Goal: Information Seeking & Learning: Learn about a topic

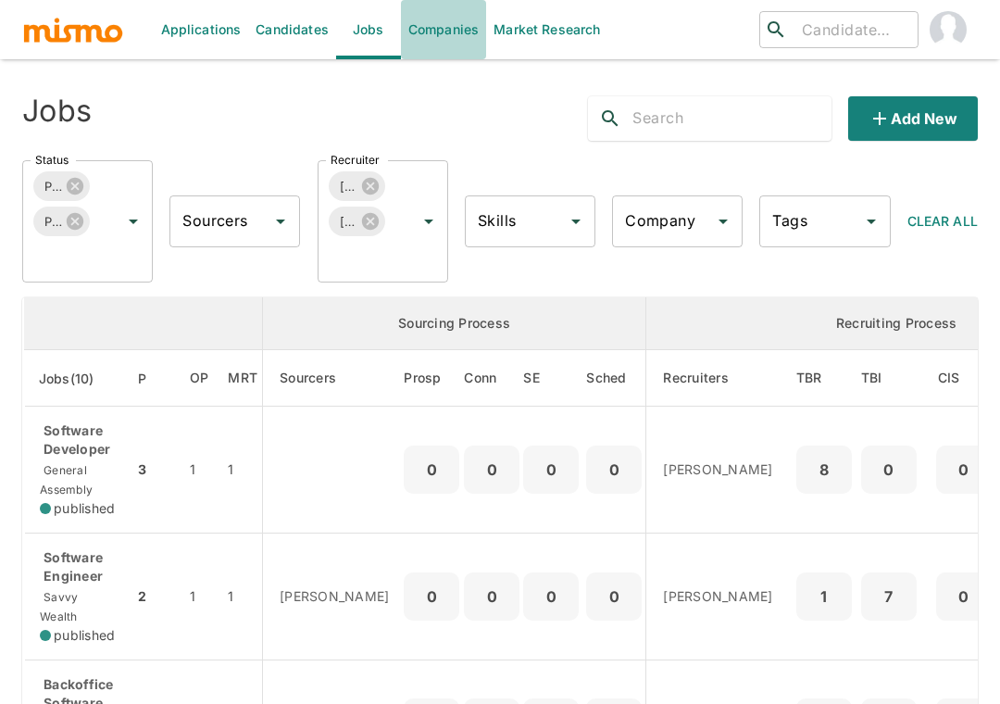
click at [461, 30] on link "Companies" at bounding box center [443, 29] width 85 height 59
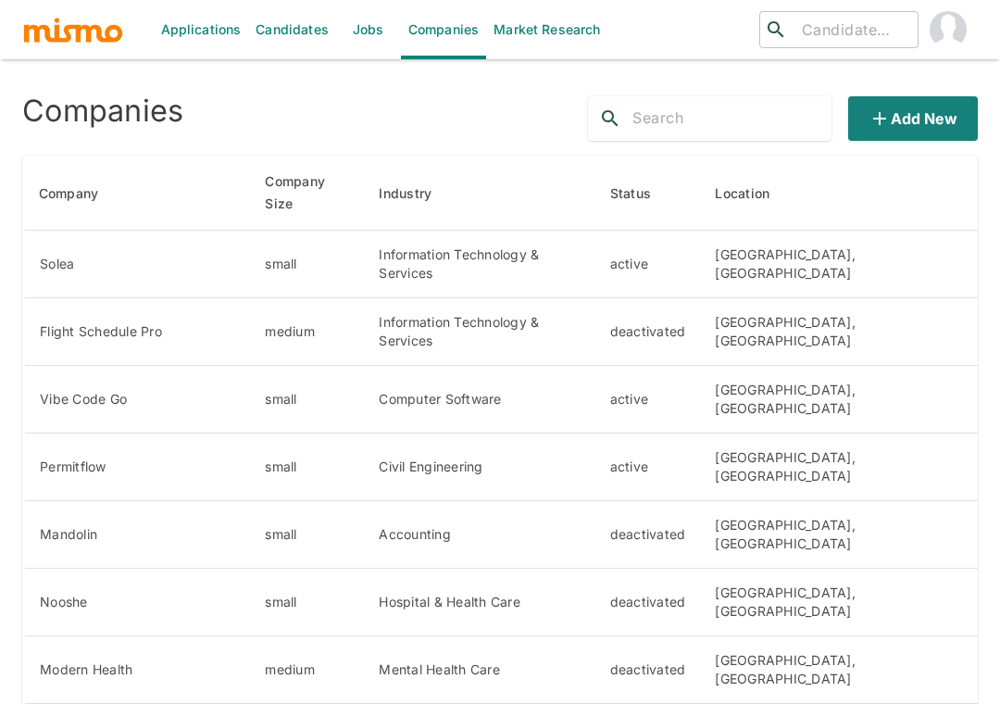
click at [755, 119] on input "text" at bounding box center [731, 119] width 199 height 30
type input "media"
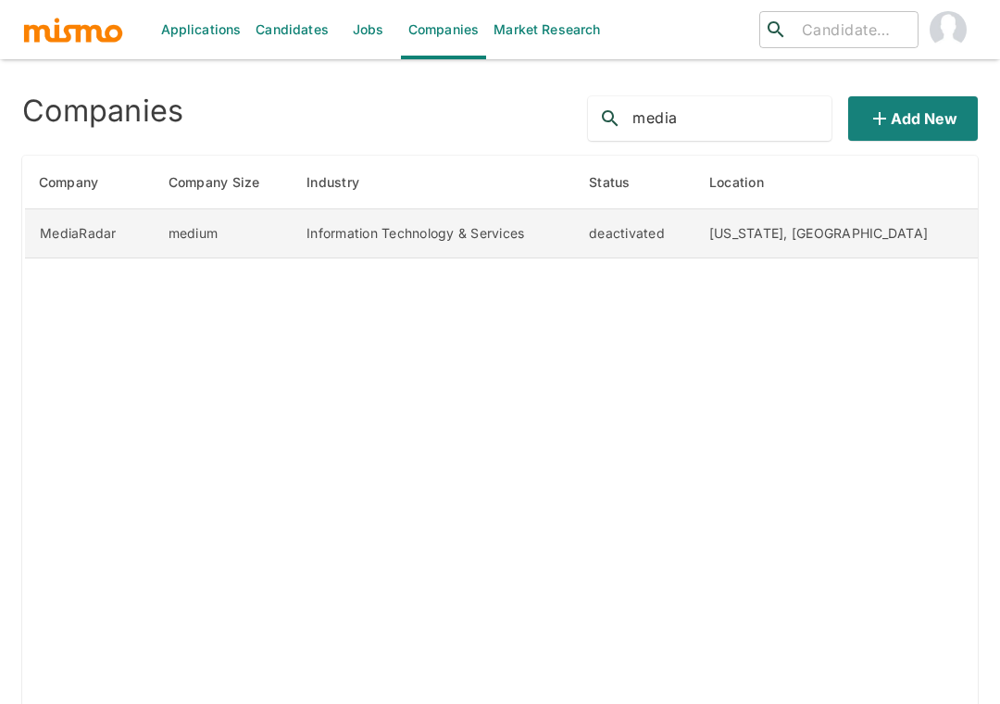
click at [491, 231] on td "Information Technology & Services" at bounding box center [433, 233] width 282 height 49
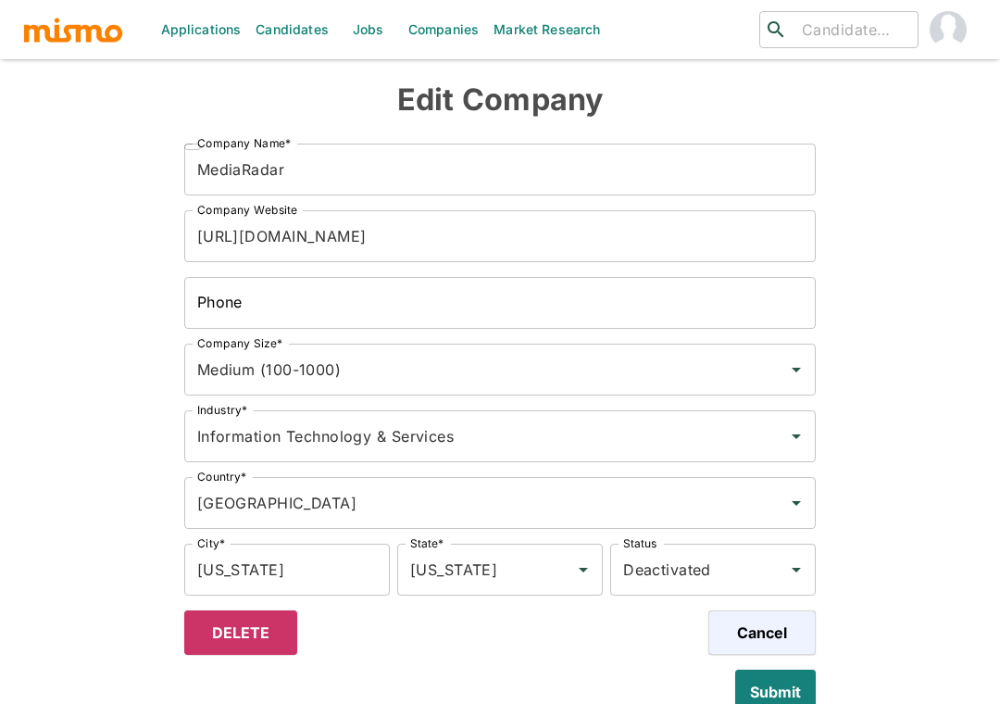
click at [440, 40] on link "Companies" at bounding box center [443, 29] width 85 height 59
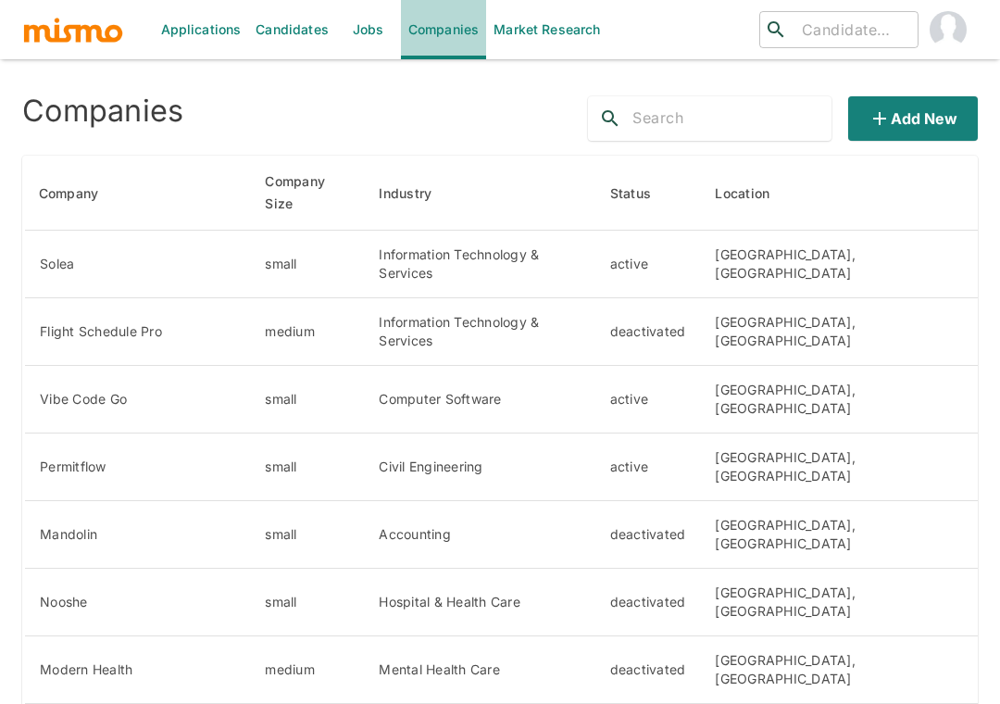
click at [440, 40] on link "Companies" at bounding box center [443, 29] width 85 height 59
click at [104, 27] on img "button" at bounding box center [73, 30] width 102 height 28
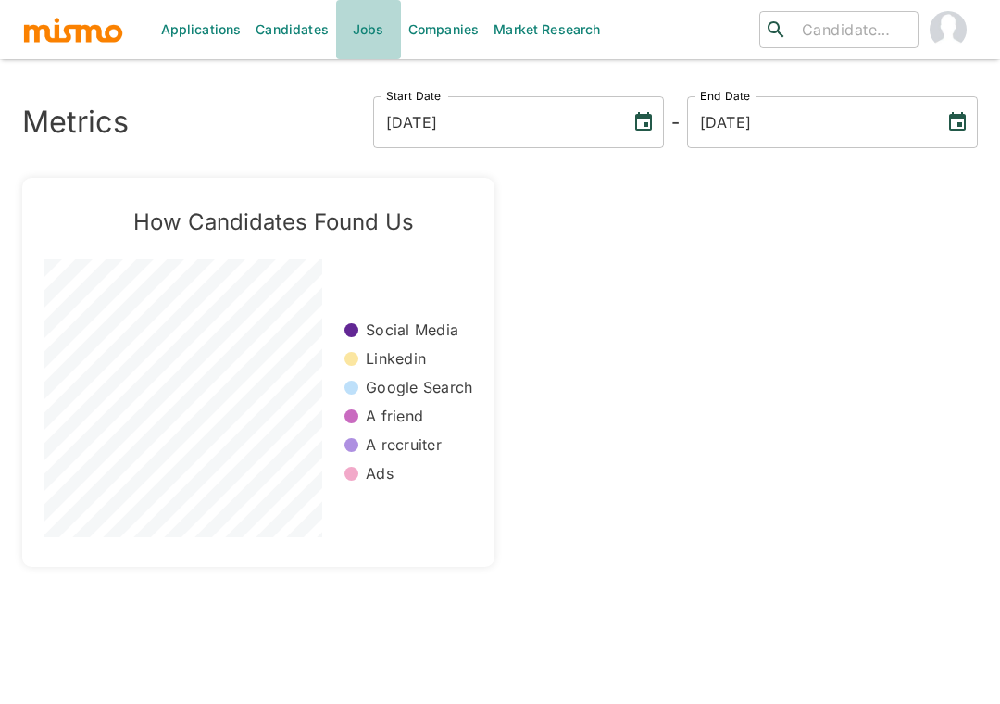
click at [360, 38] on link "Jobs" at bounding box center [368, 29] width 65 height 59
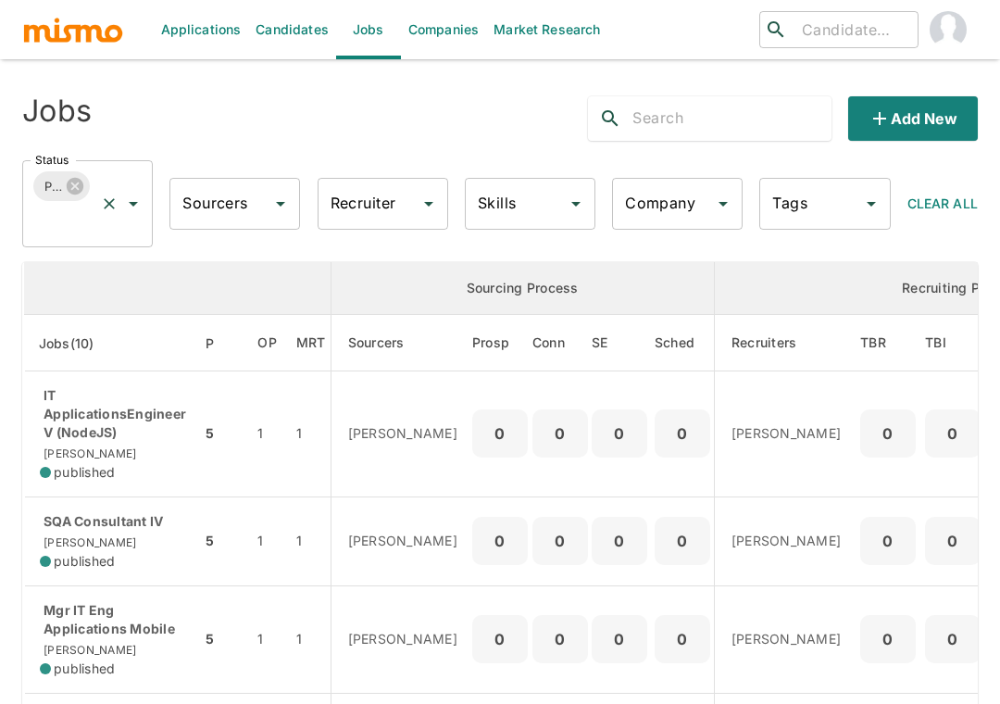
click at [78, 229] on input "Status" at bounding box center [62, 221] width 62 height 35
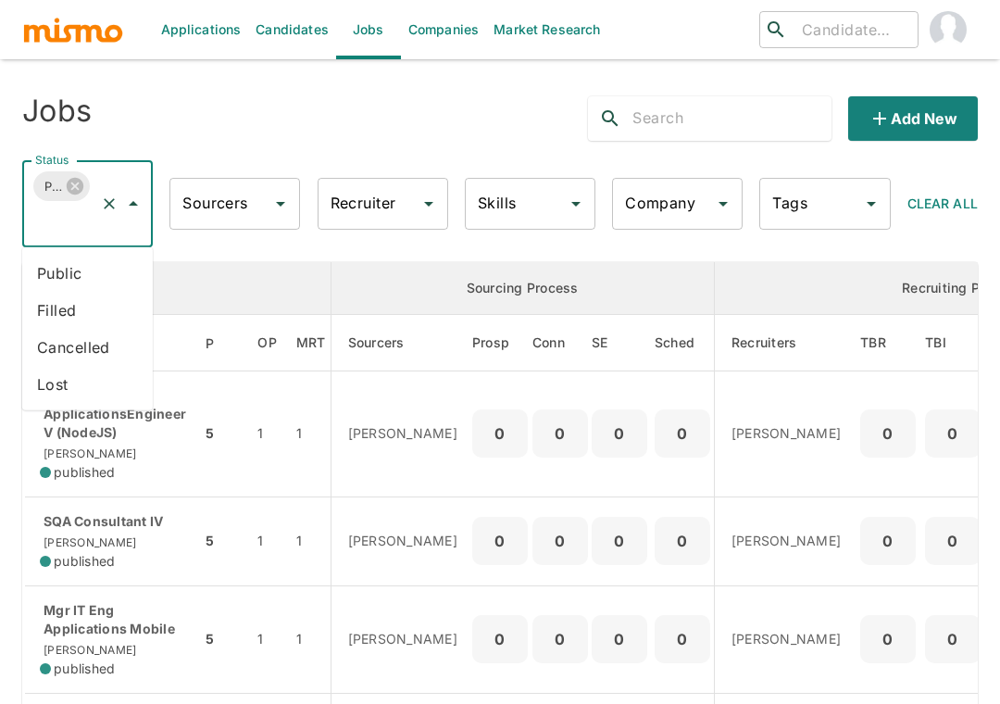
click at [68, 277] on li "Public" at bounding box center [87, 273] width 131 height 37
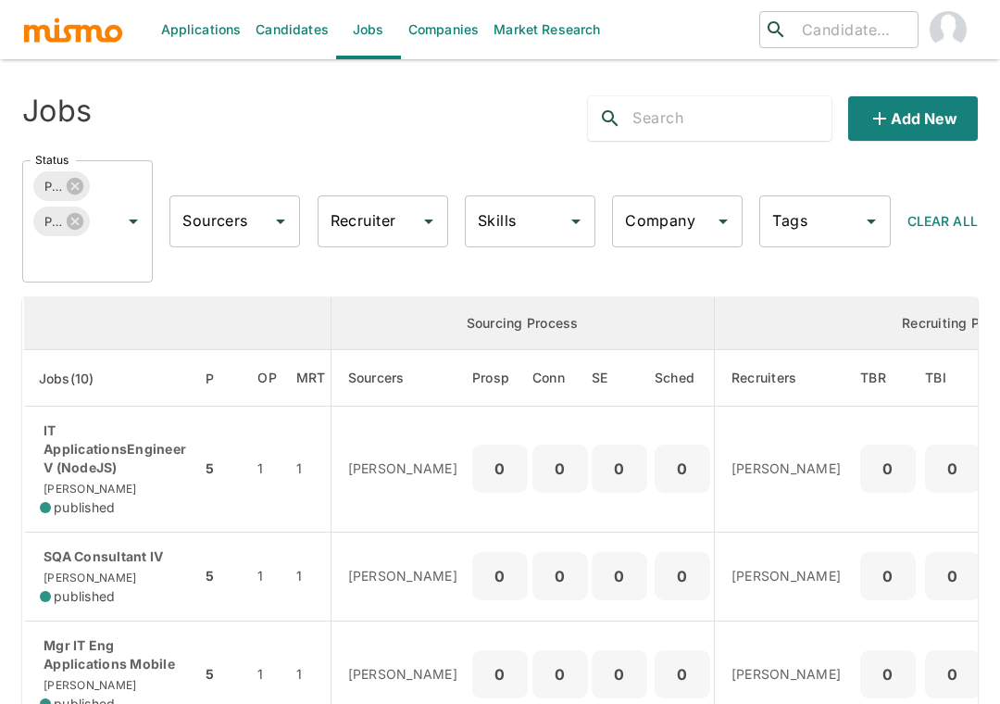
click at [418, 232] on div at bounding box center [428, 221] width 24 height 26
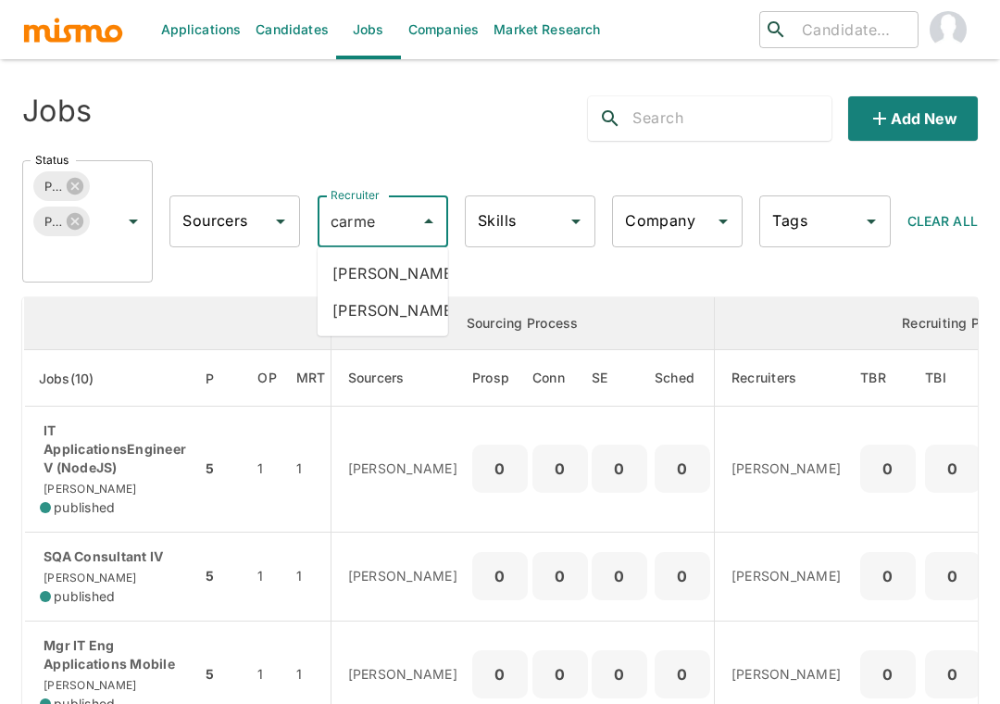
type input "carmen"
click at [344, 292] on li "[PERSON_NAME]" at bounding box center [383, 273] width 131 height 37
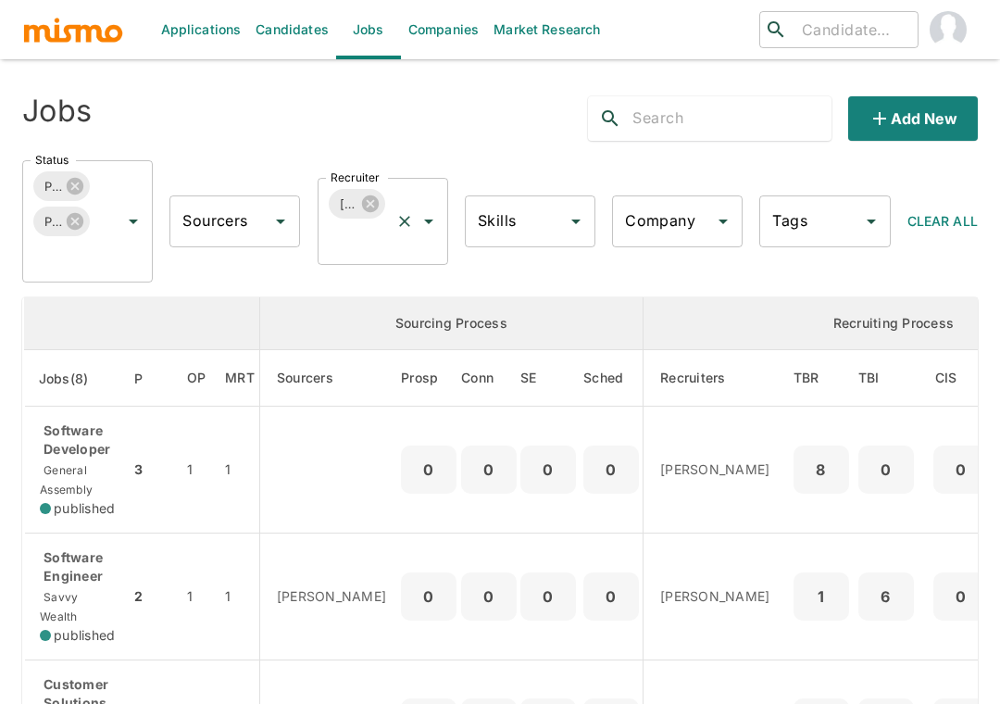
click at [369, 252] on input "Recruiter" at bounding box center [357, 238] width 62 height 35
type input "lujan"
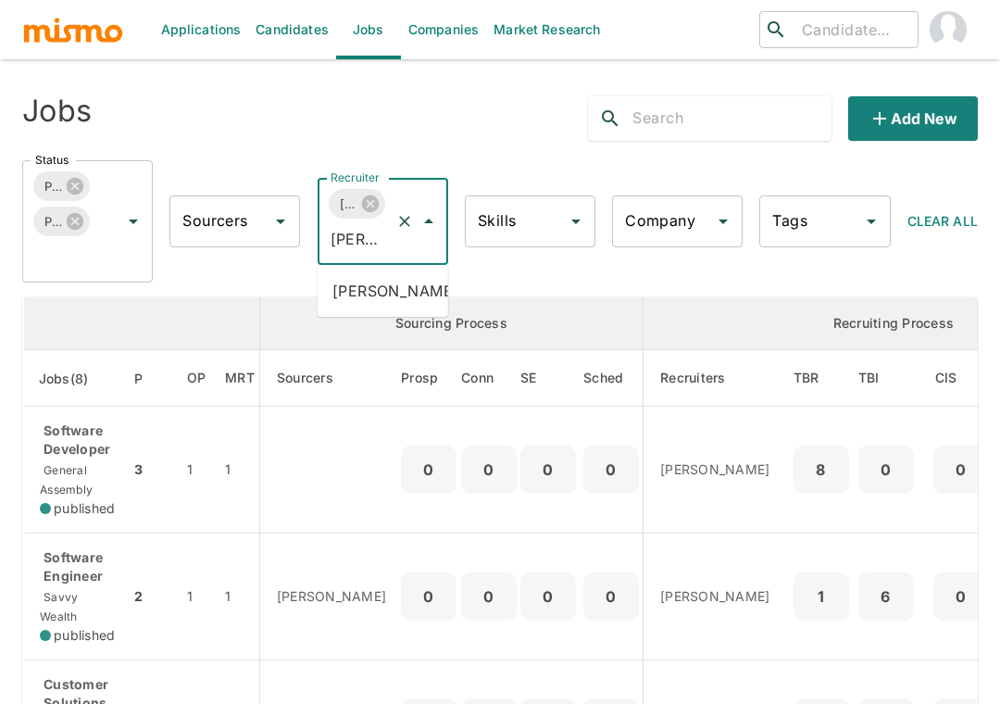
click at [372, 295] on li "[PERSON_NAME]" at bounding box center [383, 290] width 131 height 37
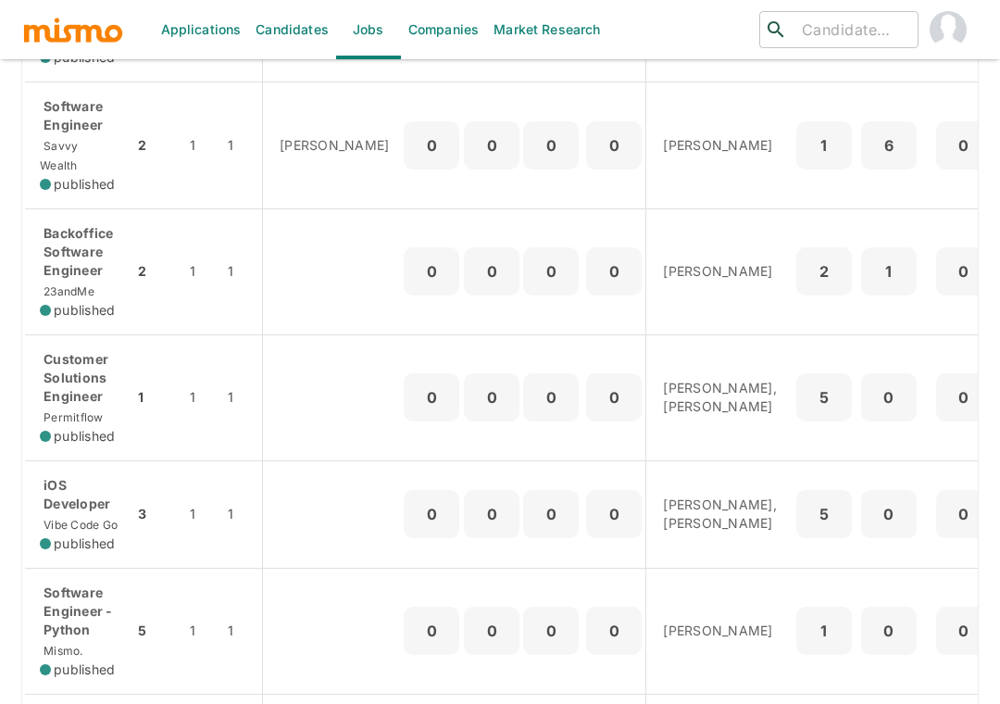
scroll to position [452, 0]
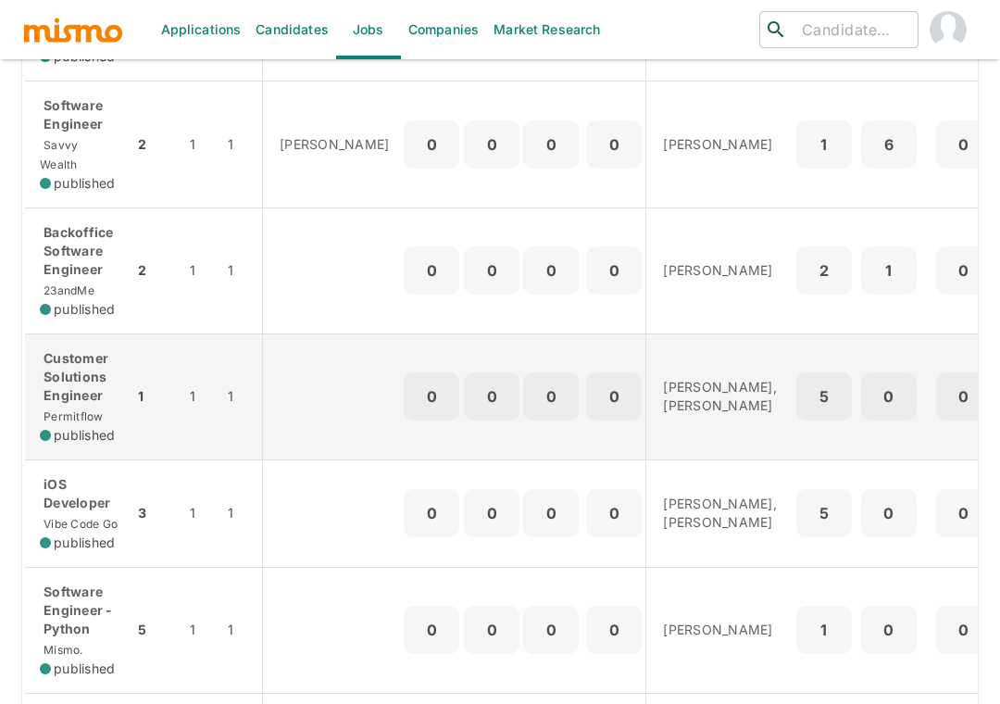
click at [60, 349] on p "Customer Solutions Engineer" at bounding box center [79, 377] width 79 height 56
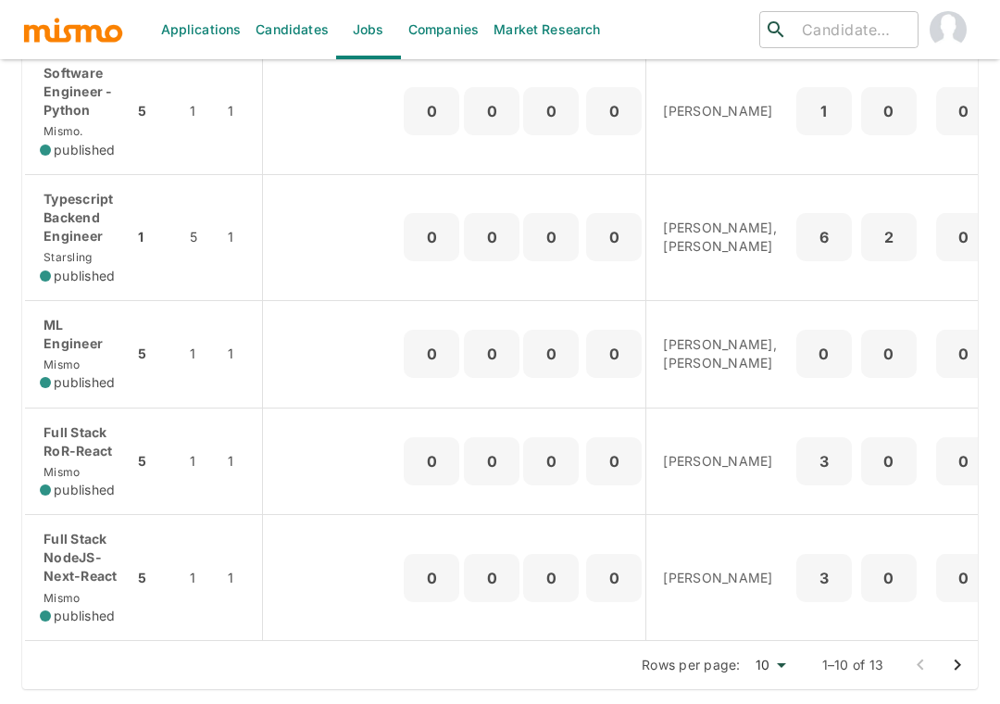
scroll to position [998, 0]
click at [957, 663] on icon "Go to next page" at bounding box center [957, 665] width 22 height 22
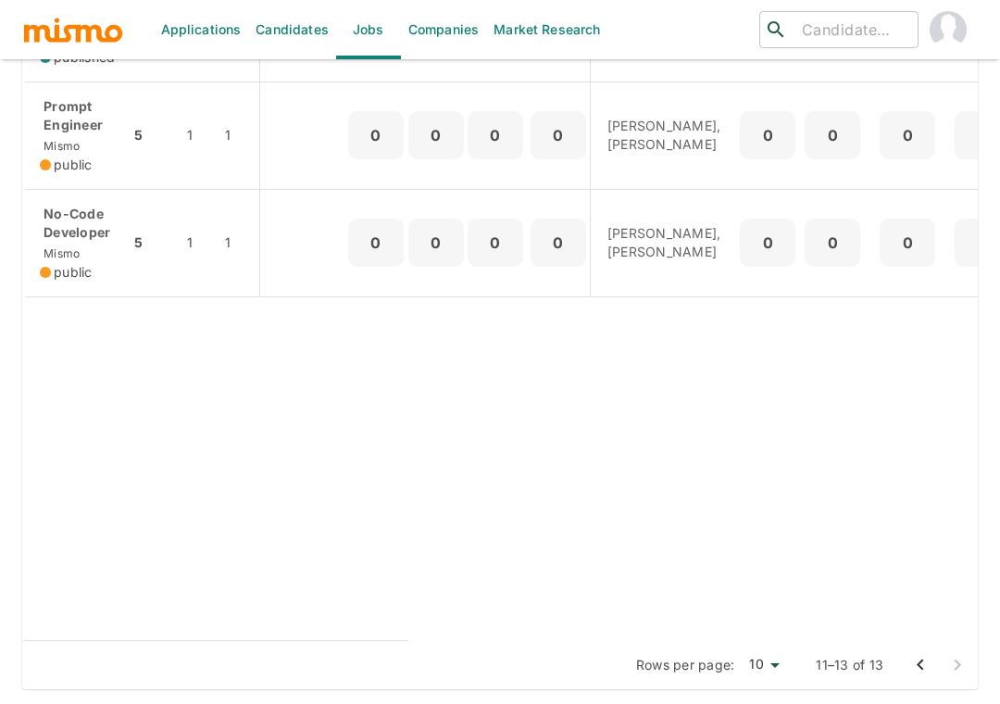
scroll to position [476, 0]
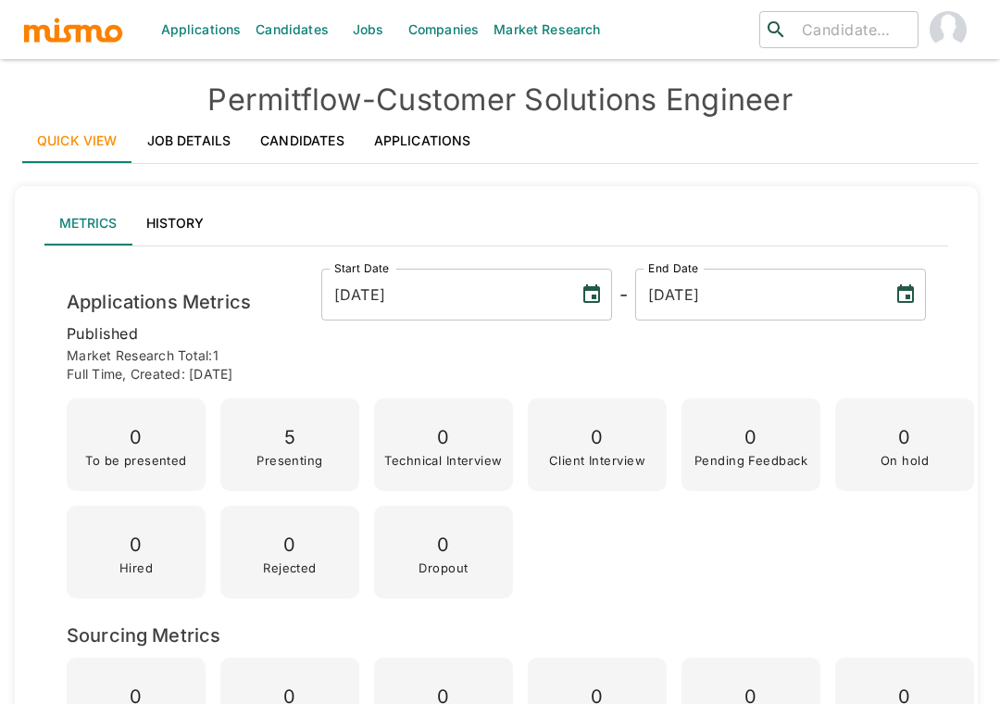
click at [202, 146] on link "Job Details" at bounding box center [189, 141] width 114 height 44
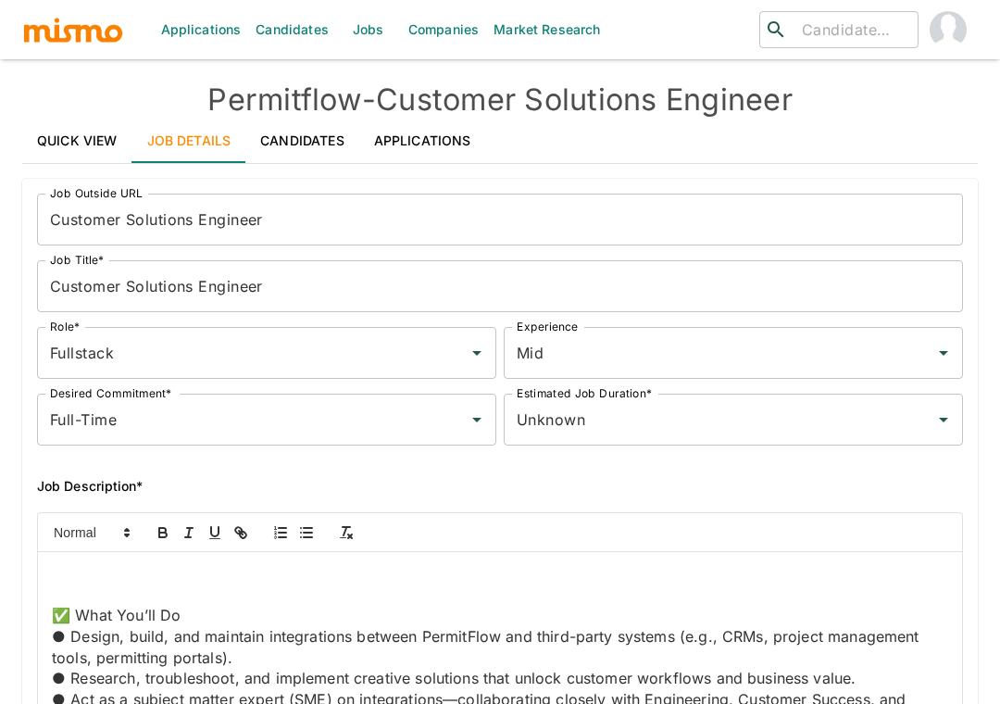
click at [482, 636] on p "● Design, build, and maintain integrations between PermitFlow and third-party s…" at bounding box center [500, 647] width 896 height 42
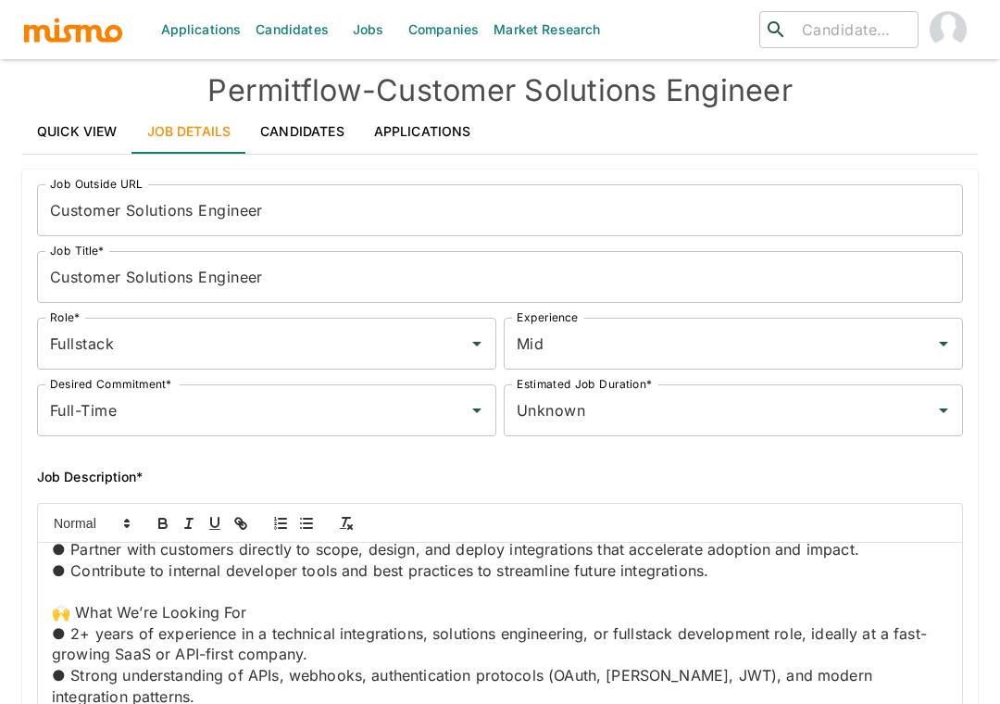
scroll to position [318, 0]
